Goal: Find specific page/section: Find specific page/section

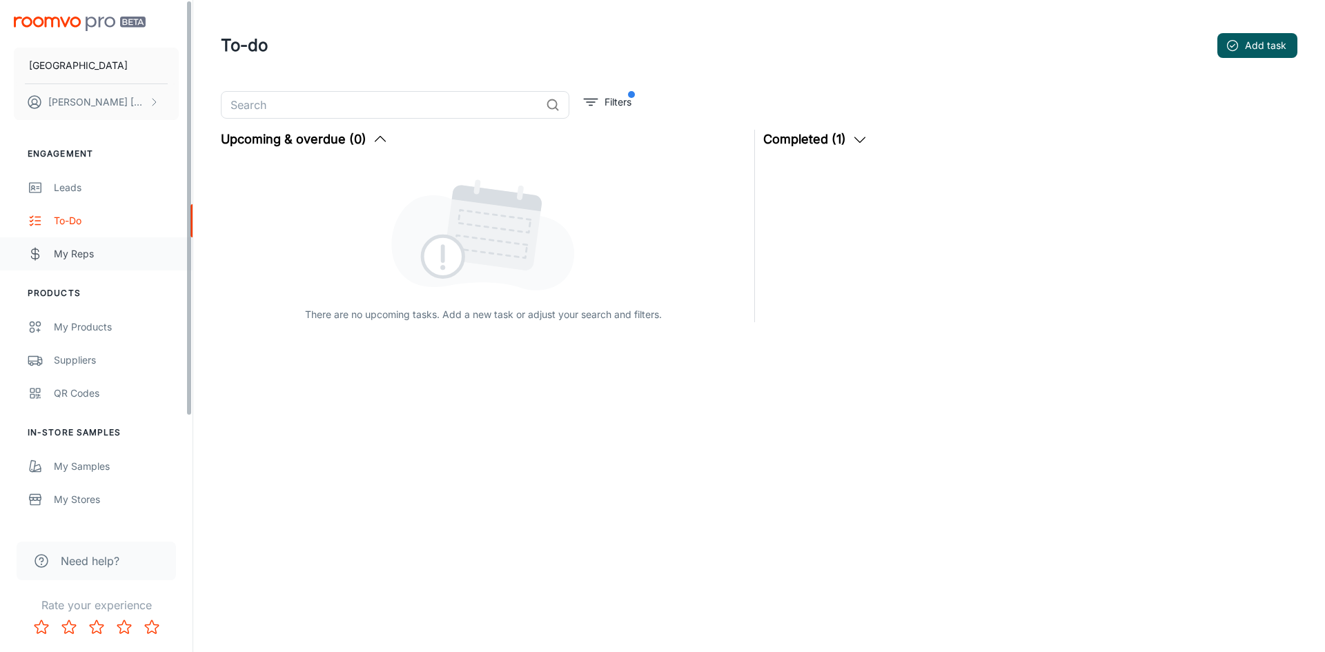
click at [79, 250] on div "My Reps" at bounding box center [116, 253] width 125 height 15
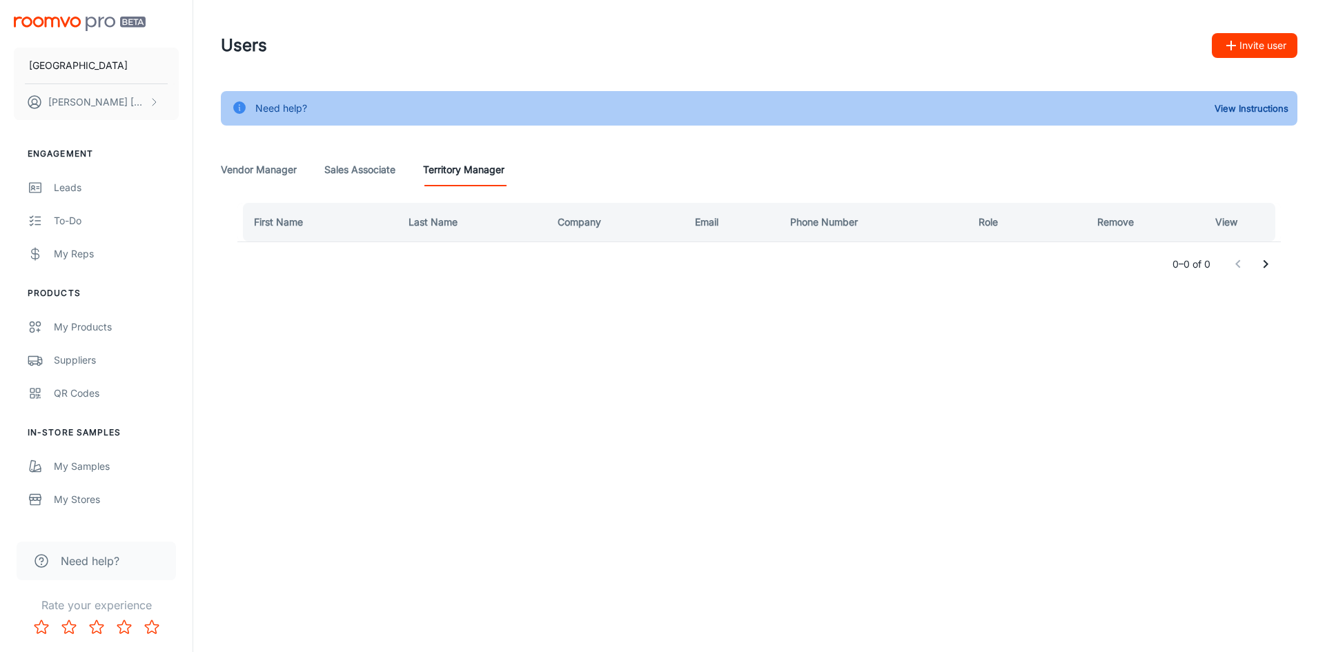
click at [337, 168] on Associate "Sales Associate" at bounding box center [359, 169] width 71 height 33
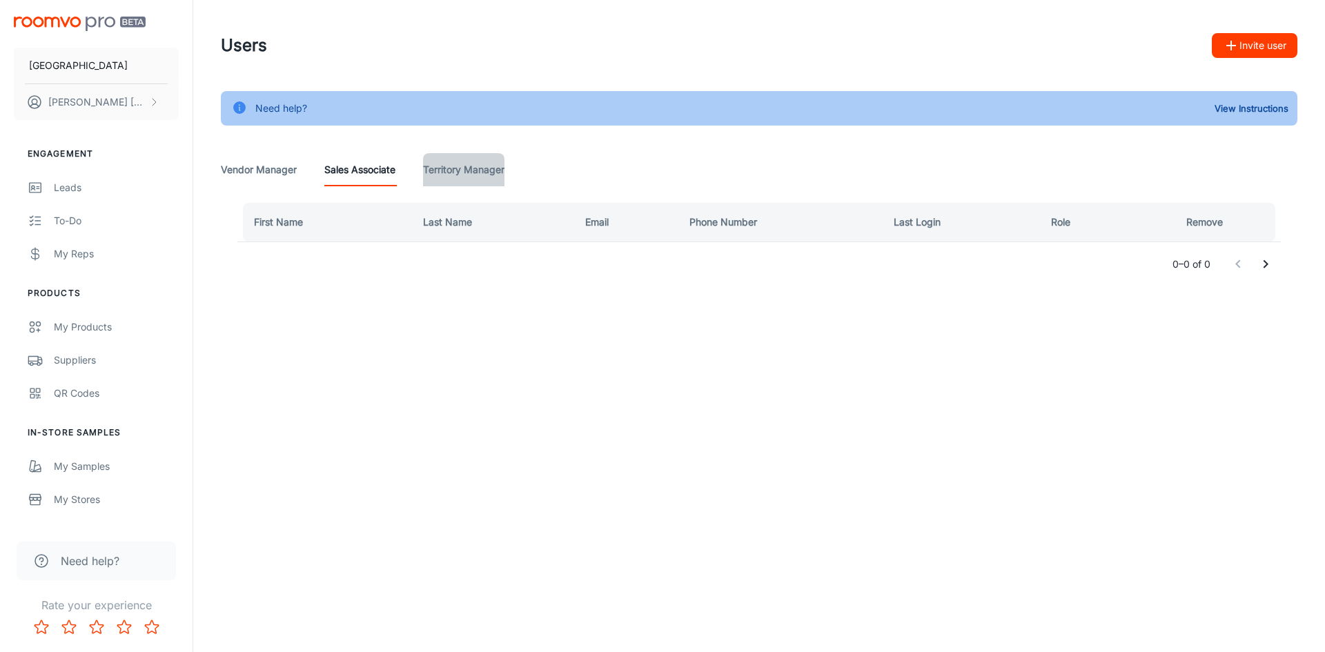
click at [454, 174] on Manager "Territory Manager" at bounding box center [463, 169] width 81 height 33
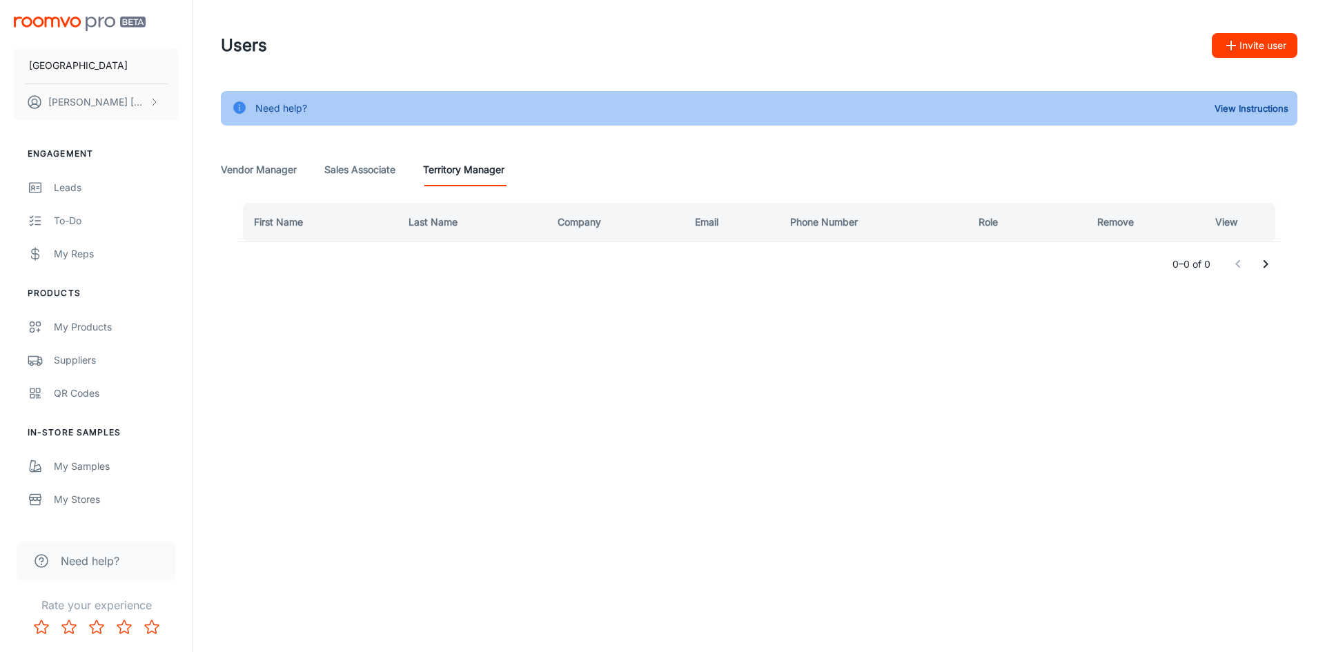
click at [368, 172] on Associate "Sales Associate" at bounding box center [359, 169] width 71 height 33
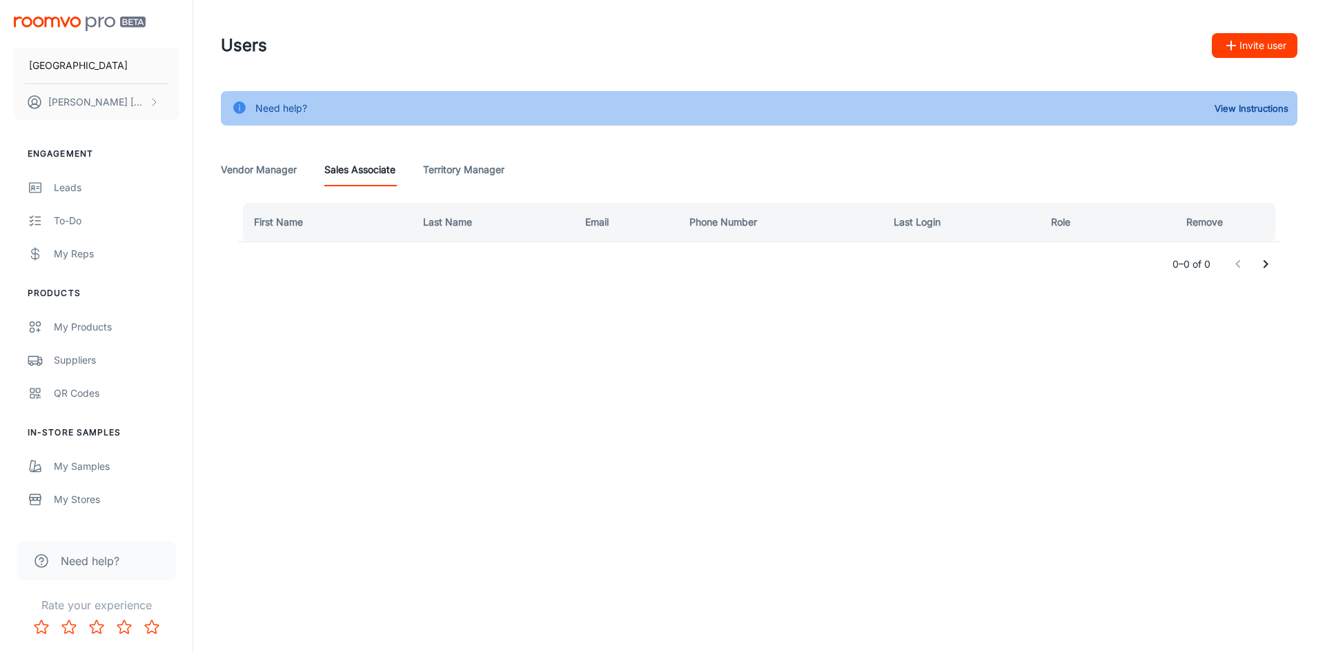
click at [271, 170] on Manager "Vendor Manager" at bounding box center [259, 169] width 76 height 33
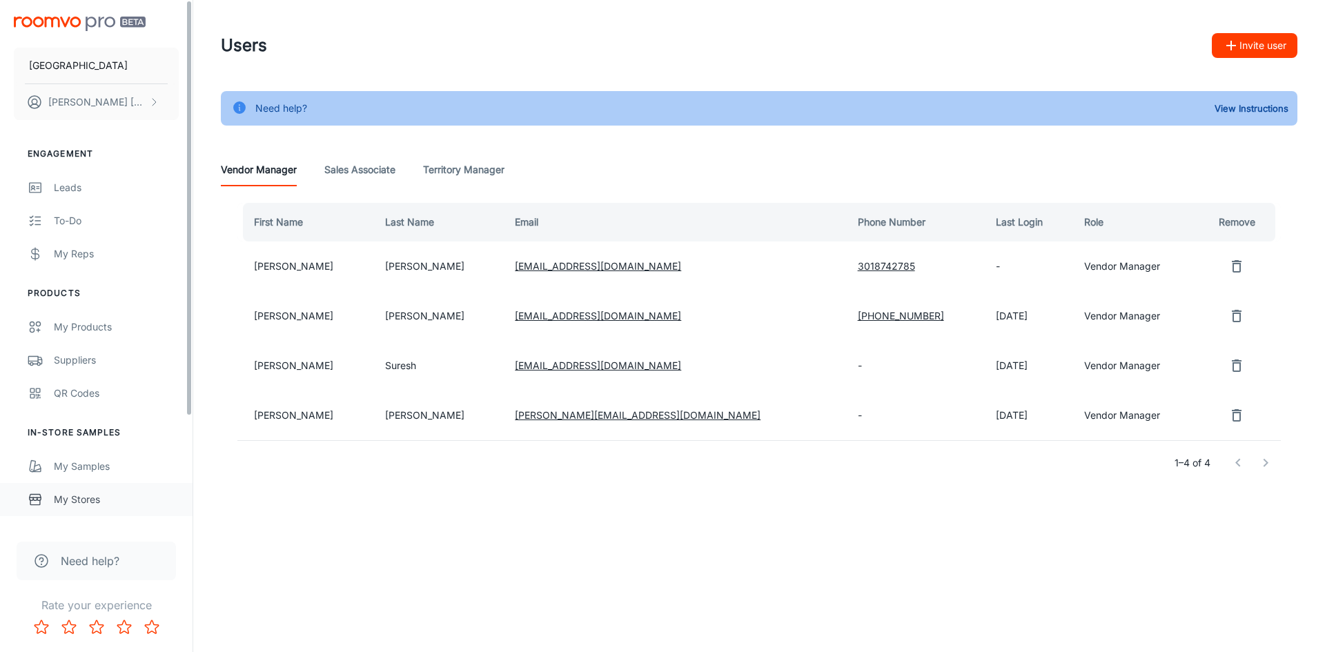
click at [107, 503] on div "My Stores" at bounding box center [116, 499] width 125 height 15
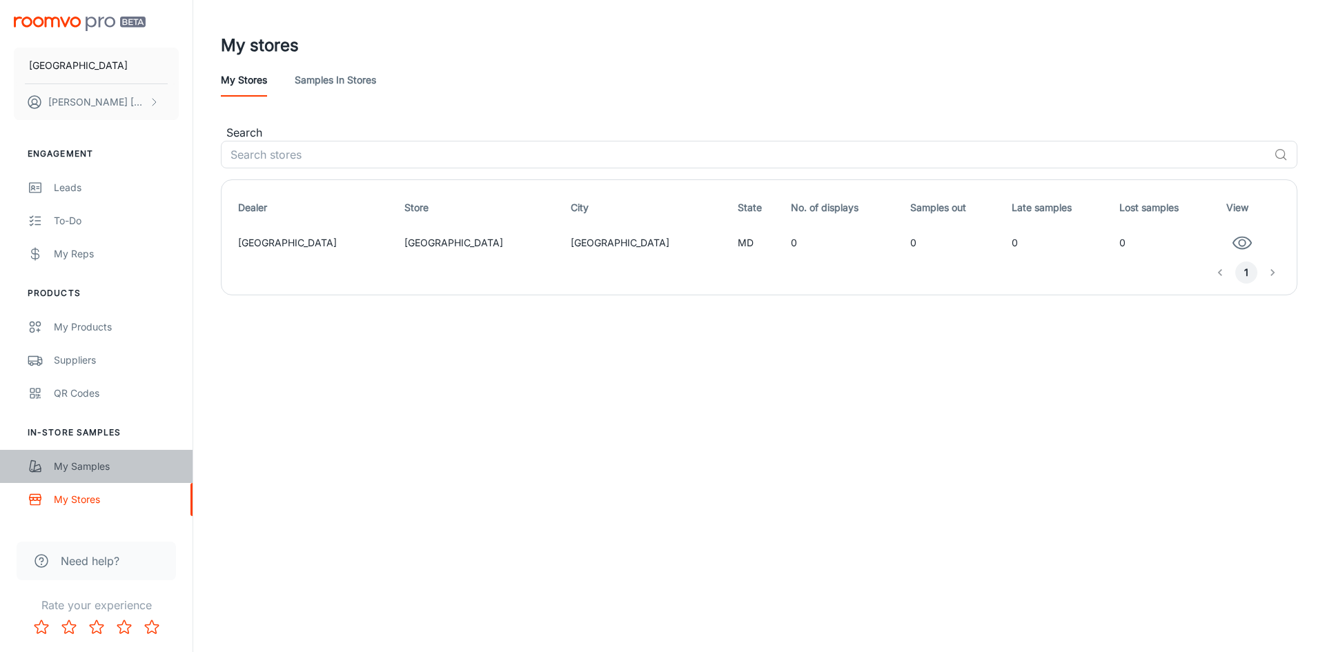
click at [86, 463] on div "My Samples" at bounding box center [116, 466] width 125 height 15
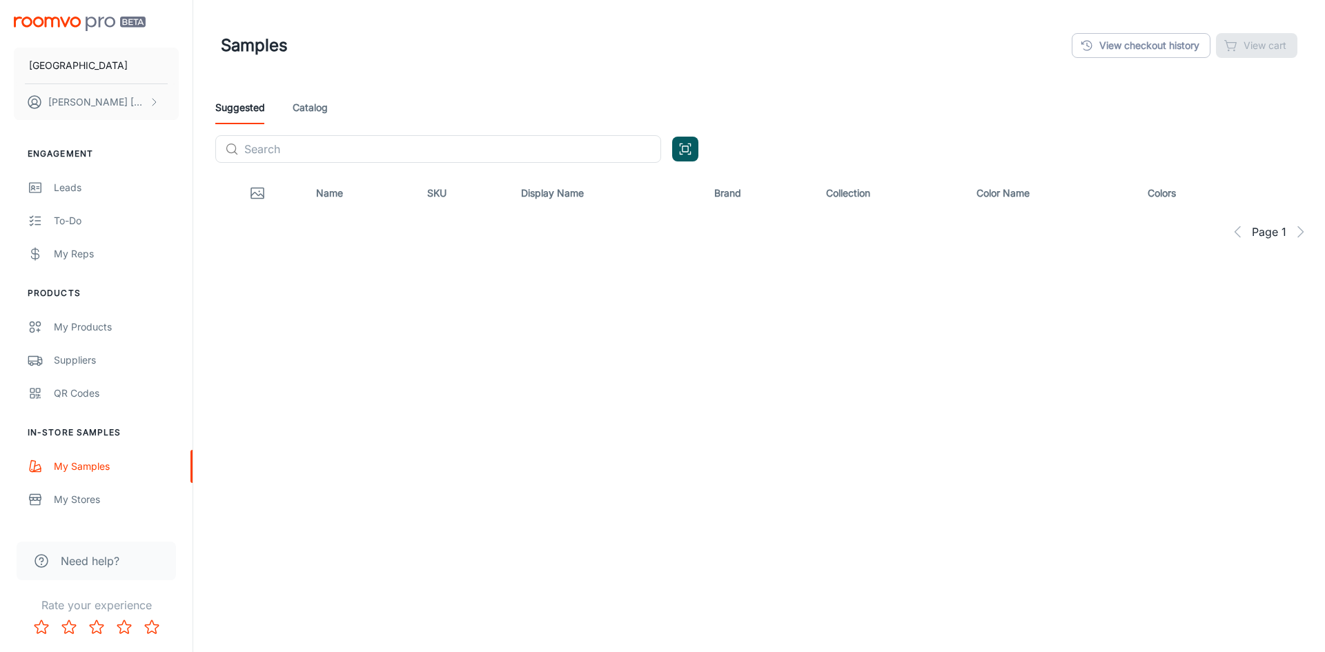
click at [306, 96] on link "Catalog" at bounding box center [310, 107] width 35 height 33
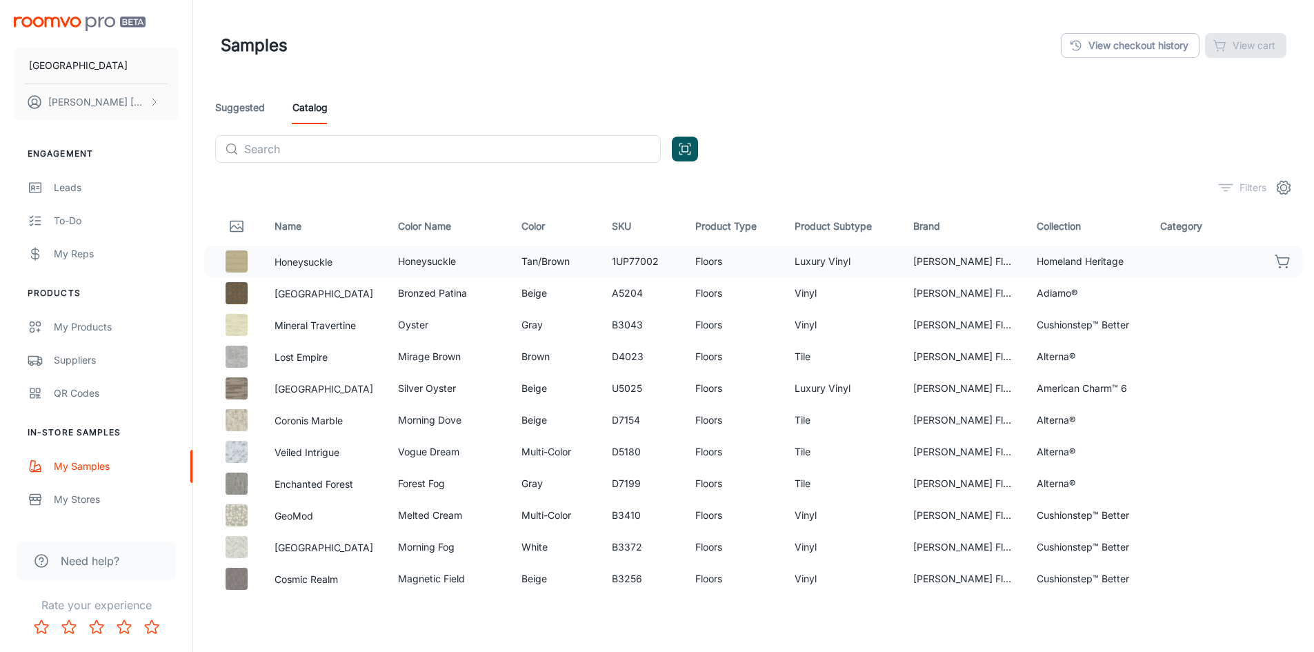
click at [235, 261] on img at bounding box center [237, 261] width 22 height 22
click at [238, 294] on img at bounding box center [237, 293] width 22 height 22
click at [1275, 268] on icon "button" at bounding box center [1283, 261] width 17 height 17
click at [92, 325] on div "My Products" at bounding box center [116, 326] width 125 height 15
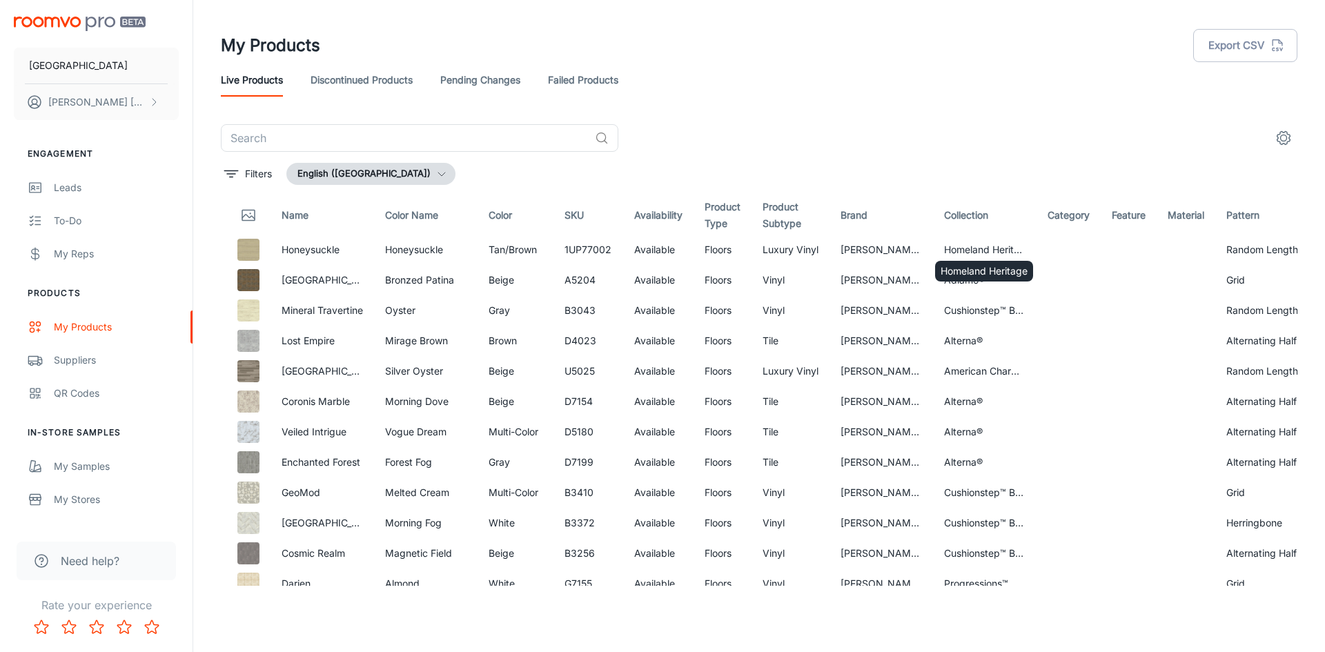
drag, startPoint x: 936, startPoint y: 234, endPoint x: 899, endPoint y: 241, distance: 37.9
click at [936, 234] on th "Collection" at bounding box center [984, 215] width 103 height 39
click at [858, 242] on td "[PERSON_NAME] Flooring" at bounding box center [880, 250] width 103 height 30
click at [258, 254] on img at bounding box center [248, 250] width 22 height 22
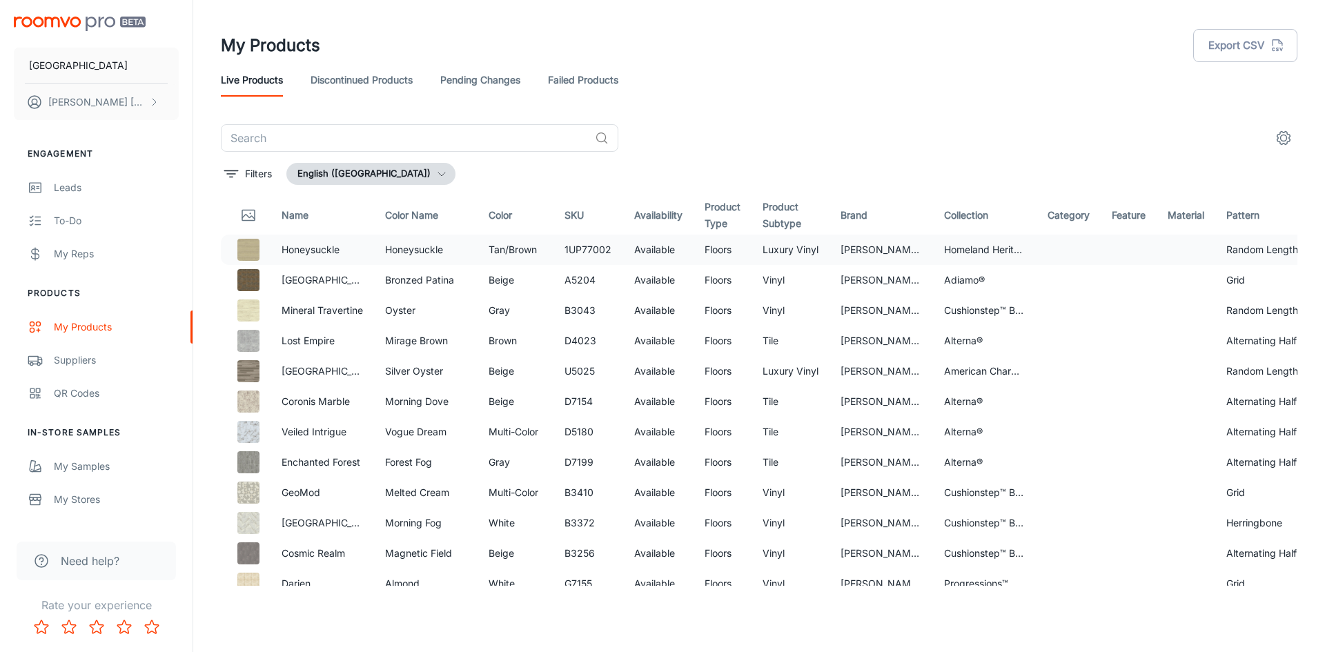
click at [344, 246] on p "Honeysuckle" at bounding box center [321, 249] width 81 height 15
